Goal: Information Seeking & Learning: Learn about a topic

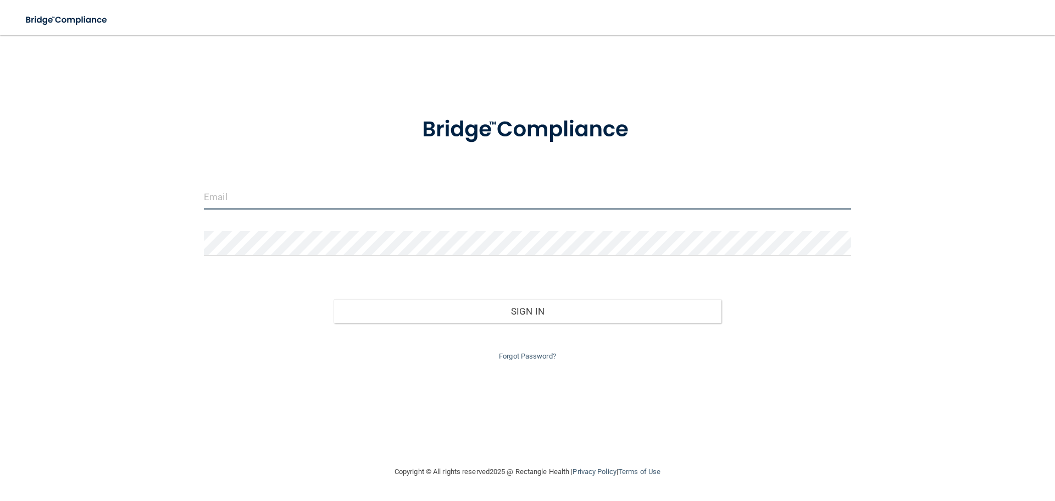
click at [219, 197] on input "email" at bounding box center [527, 197] width 647 height 25
type input "[EMAIL_ADDRESS][DOMAIN_NAME]"
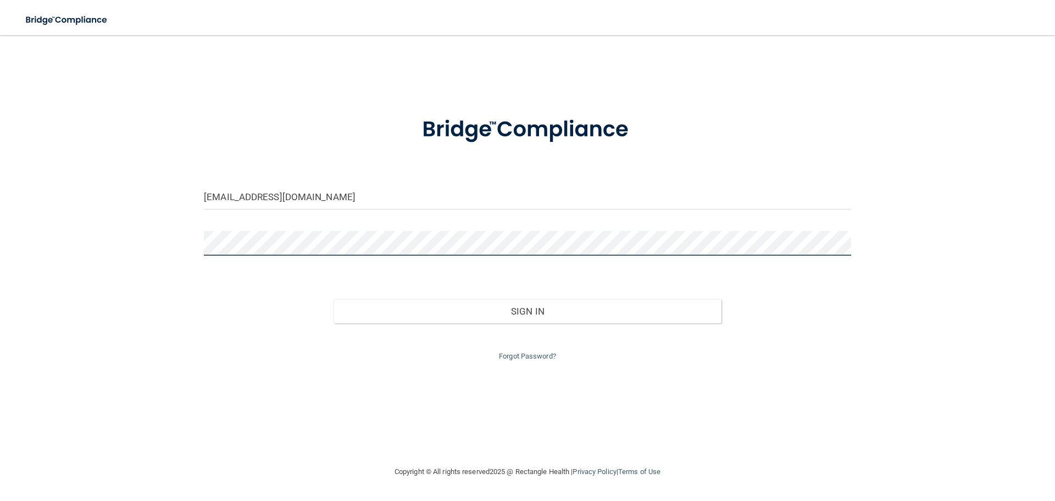
click at [334, 299] on button "Sign In" at bounding box center [528, 311] width 388 height 24
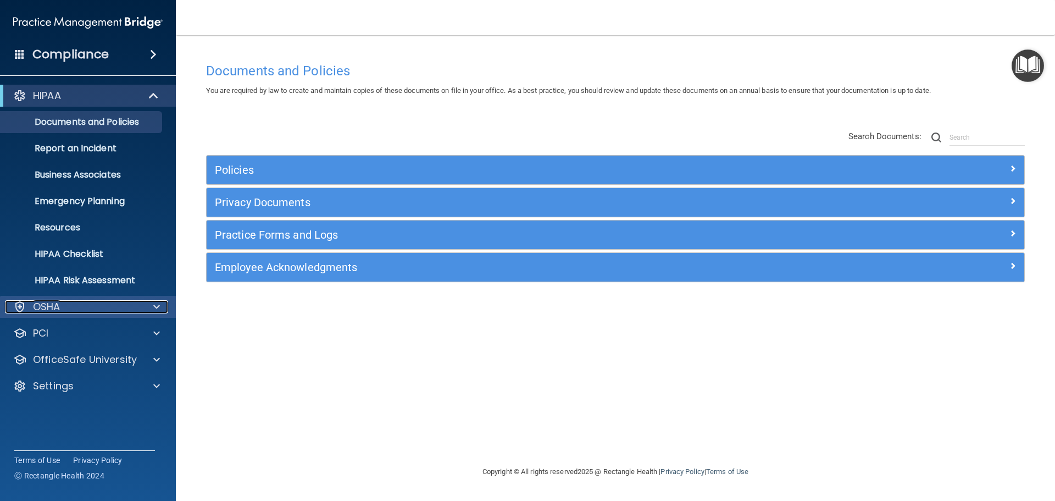
click at [136, 310] on div "OSHA" at bounding box center [73, 306] width 136 height 13
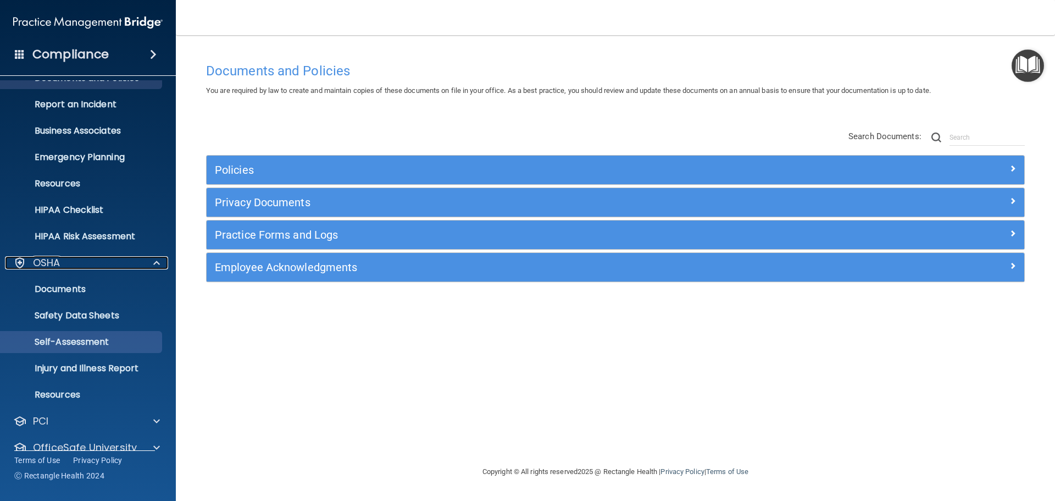
scroll to position [87, 0]
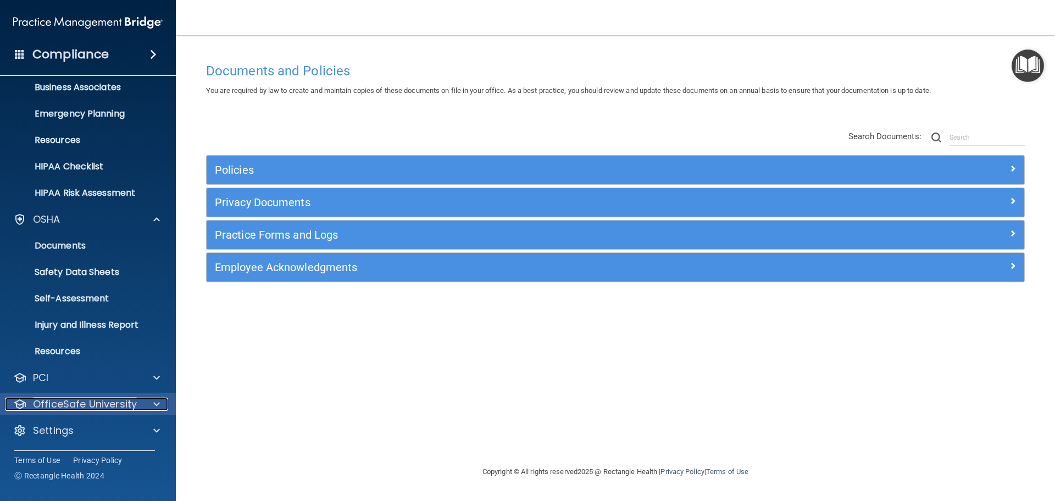
click at [158, 404] on span at bounding box center [156, 403] width 7 height 13
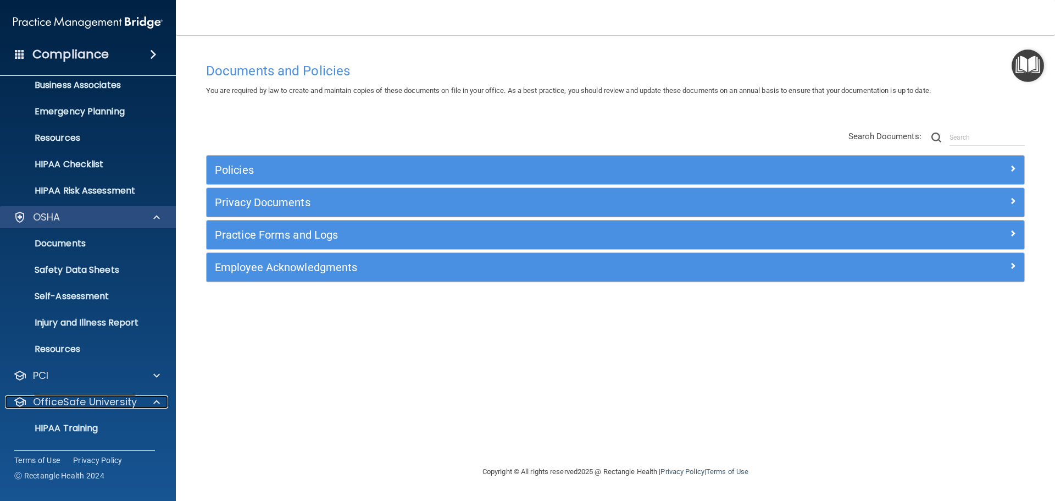
scroll to position [0, 0]
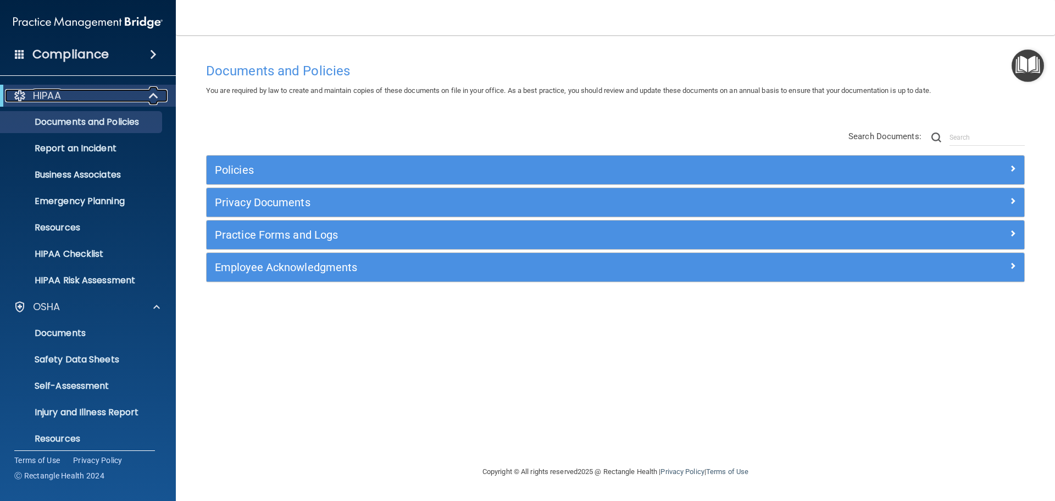
click at [139, 92] on div "HIPAA" at bounding box center [73, 95] width 136 height 13
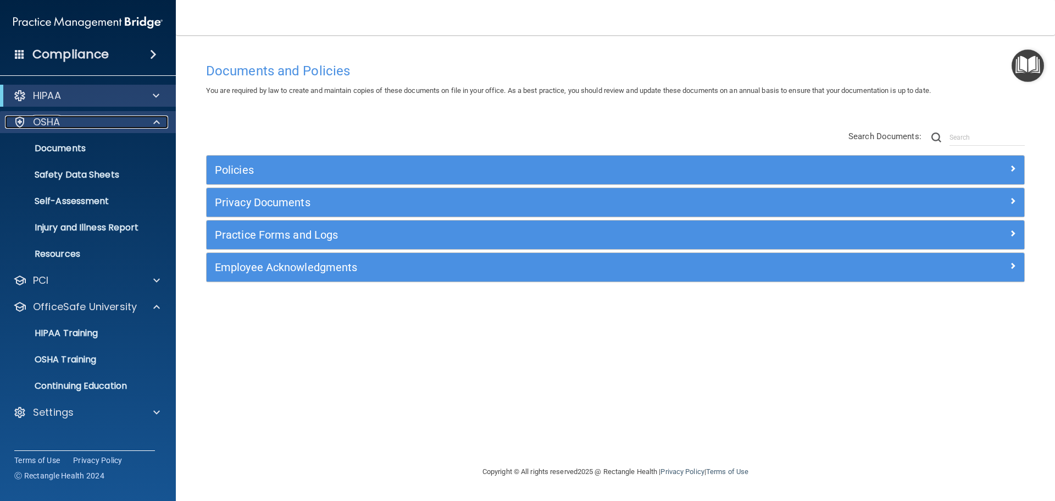
click at [139, 115] on div "OSHA" at bounding box center [73, 121] width 136 height 13
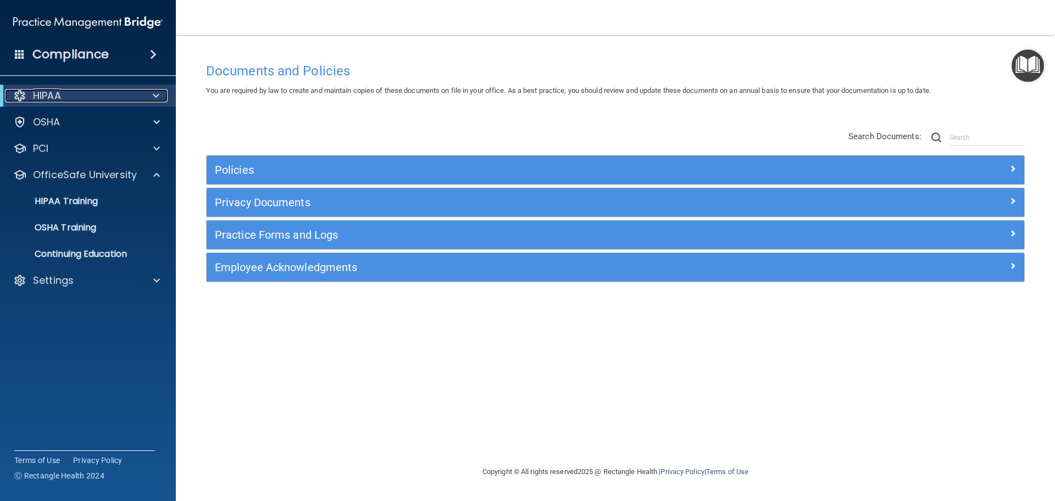
click at [147, 98] on div at bounding box center [154, 95] width 27 height 13
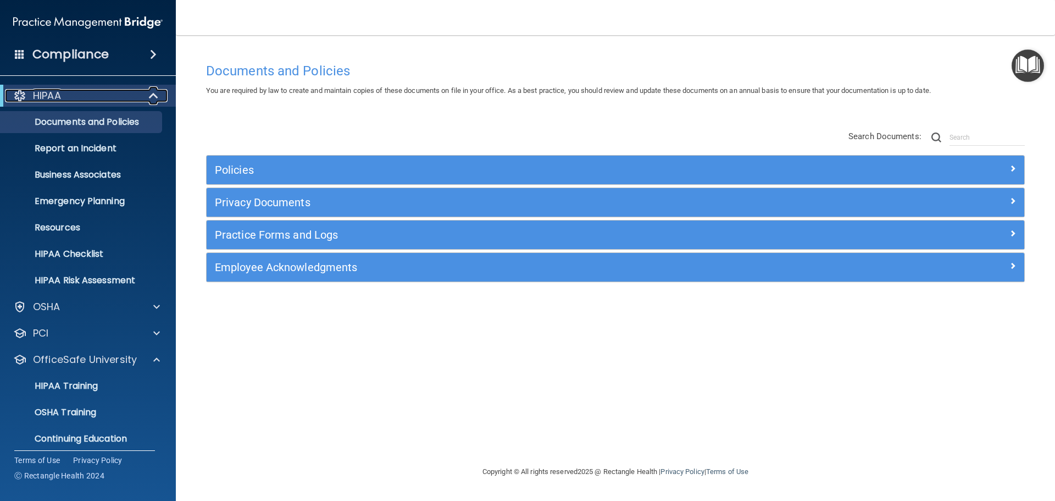
click at [124, 96] on div "HIPAA" at bounding box center [73, 95] width 136 height 13
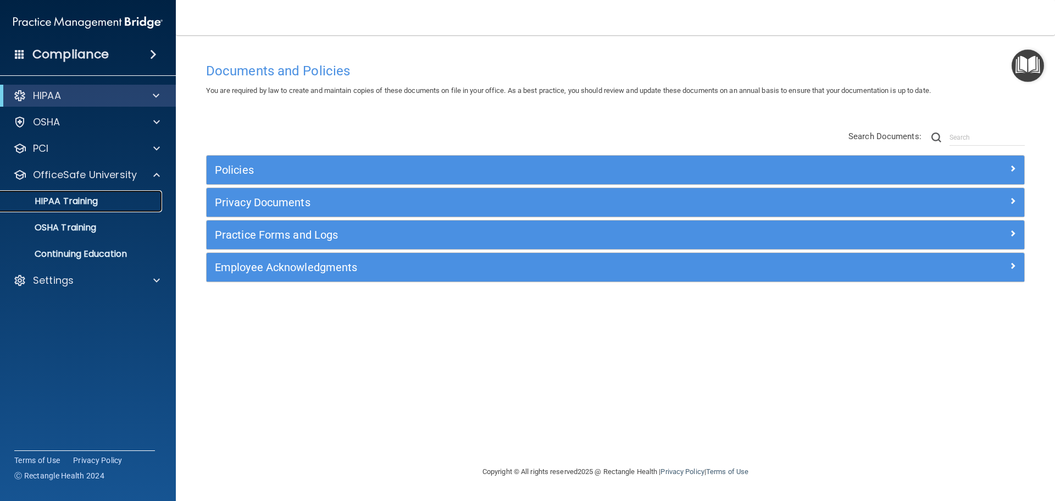
click at [99, 195] on link "HIPAA Training" at bounding box center [75, 201] width 173 height 22
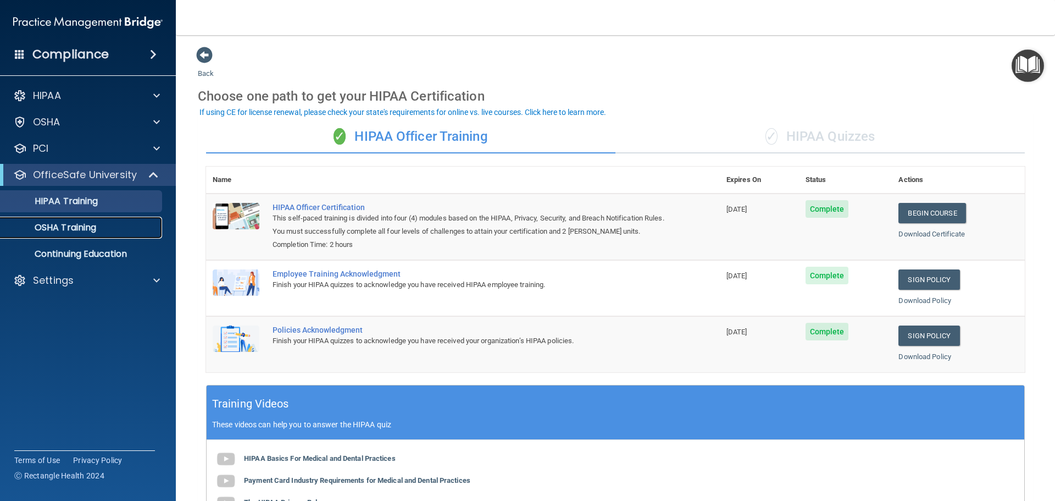
click at [88, 223] on p "OSHA Training" at bounding box center [51, 227] width 89 height 11
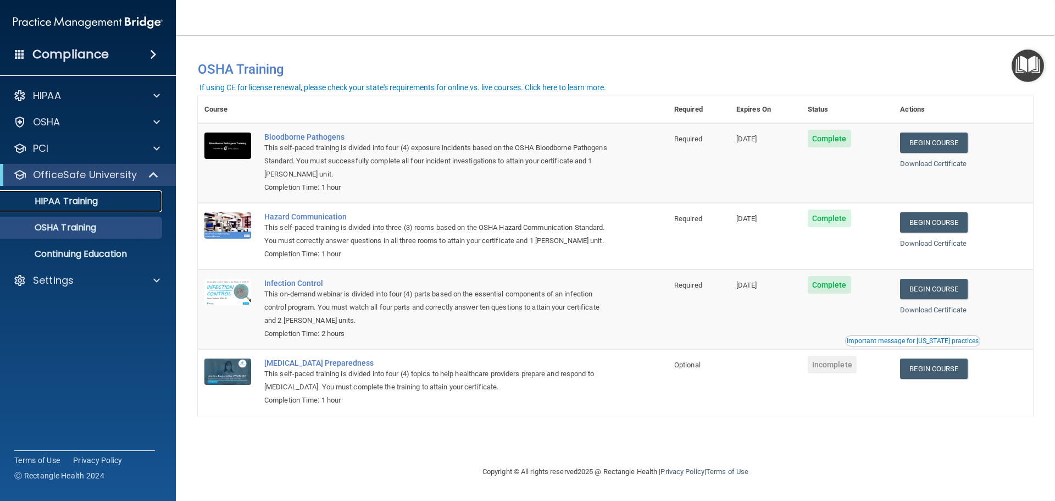
click at [76, 196] on p "HIPAA Training" at bounding box center [52, 201] width 91 height 11
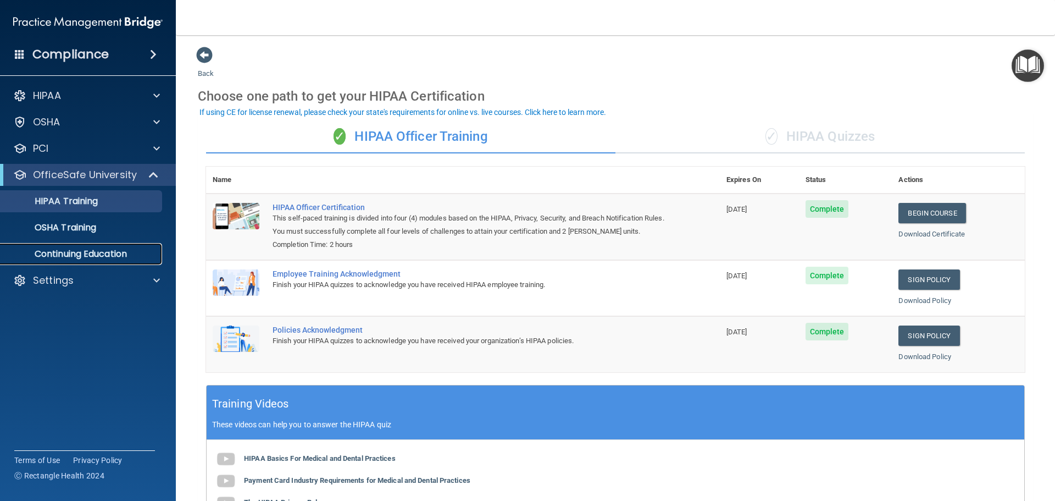
click at [70, 248] on p "Continuing Education" at bounding box center [82, 253] width 150 height 11
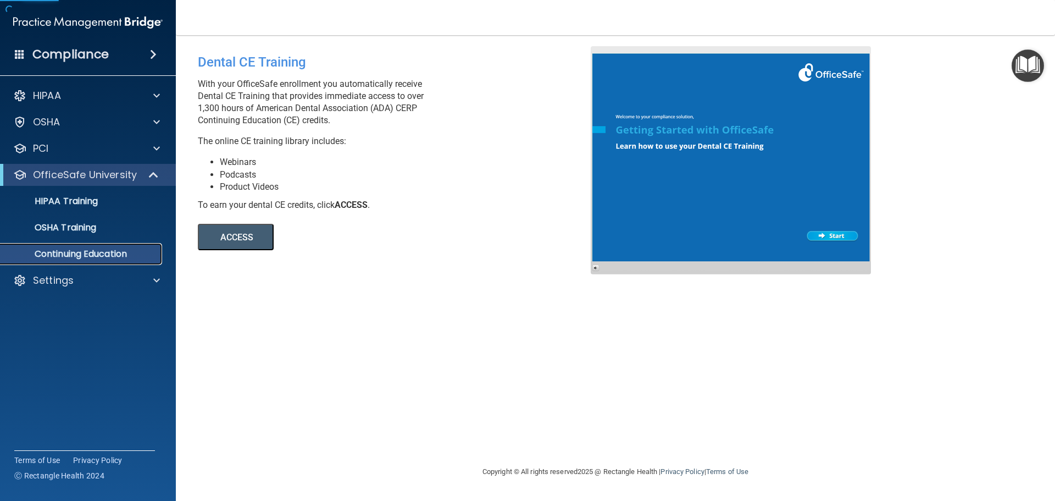
click at [63, 253] on p "Continuing Education" at bounding box center [82, 253] width 150 height 11
click at [246, 227] on button "ACCESS" at bounding box center [236, 237] width 76 height 26
